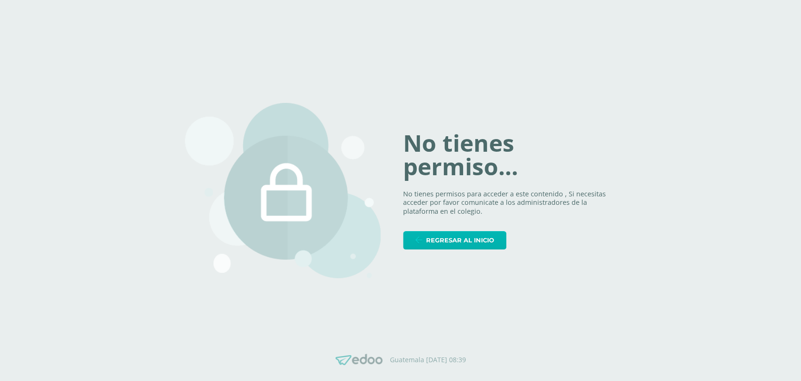
click at [425, 237] on link "Regresar al inicio" at bounding box center [454, 240] width 103 height 18
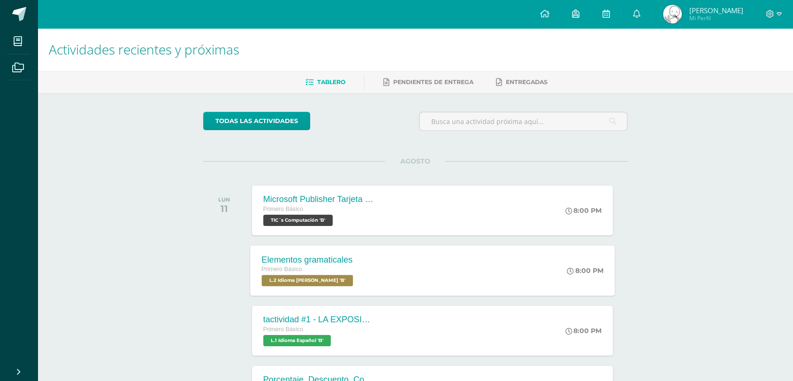
click at [343, 274] on span "L.2 Idioma [PERSON_NAME] 'B'" at bounding box center [306, 279] width 91 height 11
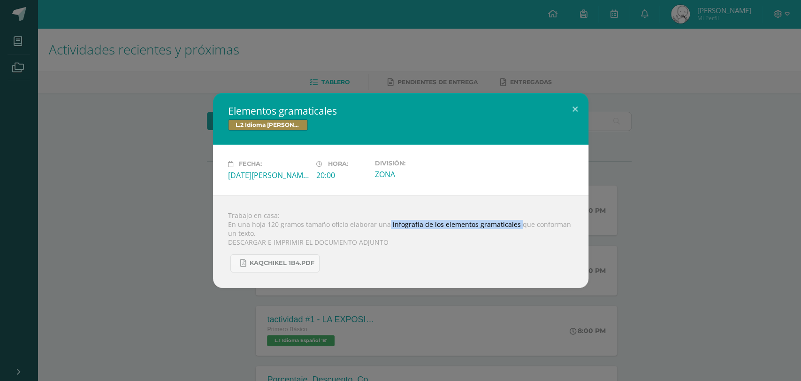
drag, startPoint x: 385, startPoint y: 224, endPoint x: 514, endPoint y: 221, distance: 129.5
click at [514, 221] on div "Trabajo en casa: En una hoja 120 gramos tamaño oficio elaborar una infografía d…" at bounding box center [400, 241] width 375 height 92
copy div "infografía de los elementos gramaticales"
